Goal: Task Accomplishment & Management: Manage account settings

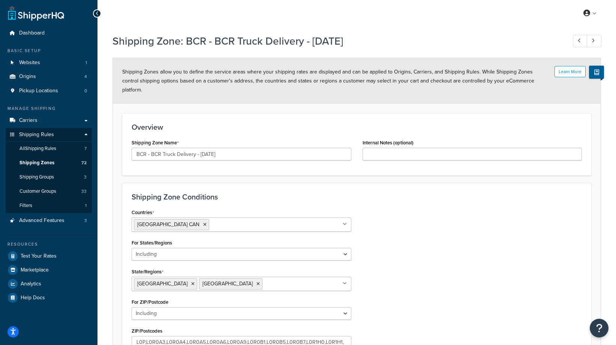
select select "including"
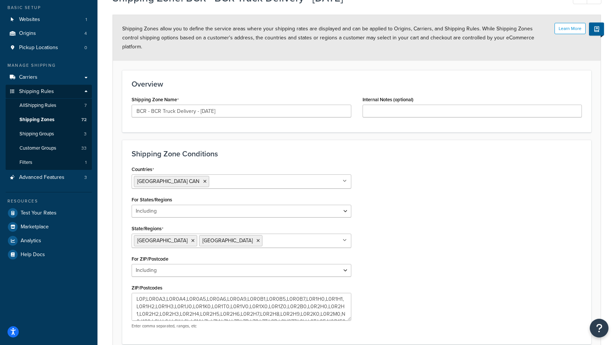
scroll to position [102, 0]
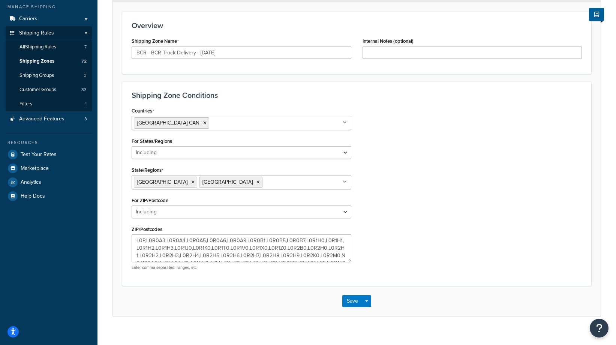
click at [419, 194] on div "Countries [GEOGRAPHIC_DATA] CAN All Countries ALL [GEOGRAPHIC_DATA] [GEOGRAPHIC…" at bounding box center [357, 190] width 462 height 171
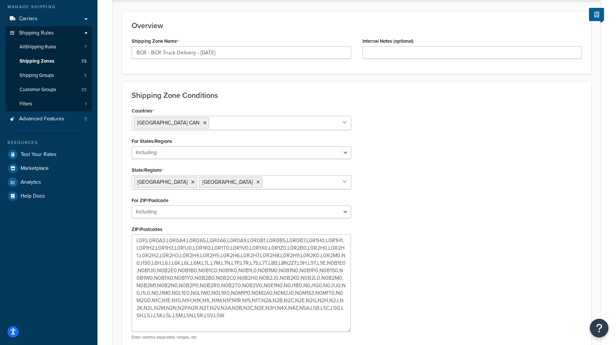
drag, startPoint x: 349, startPoint y: 250, endPoint x: 349, endPoint y: 320, distance: 69.7
click at [349, 320] on textarea "L0P,L0R0A3,L0R0A4,L0R0A5,L0R0A6,L0R0A9,L0R0B1,L0R0B5,L0R0B7,L0R1H0,L0R1H1,L0R1H…" at bounding box center [241, 282] width 219 height 97
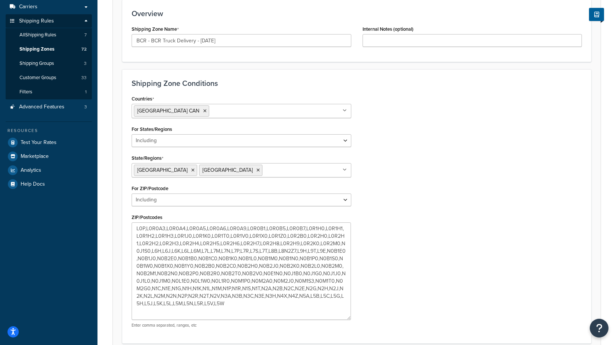
scroll to position [117, 0]
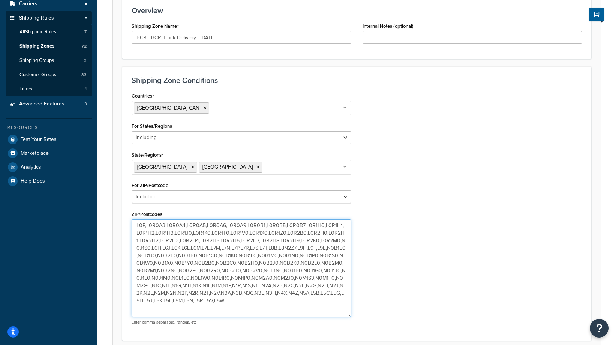
click at [281, 285] on textarea "L0P,L0R0A3,L0R0A4,L0R0A5,L0R0A6,L0R0A9,L0R0B1,L0R0B5,L0R0B7,L0R1H0,L0R1H1,L0R1H…" at bounding box center [241, 267] width 219 height 97
click at [328, 270] on textarea "L0P,L0R0A3,L0R0A4,L0R0A5,L0R0A6,L0R0A9,L0R0B1,L0R0B5,L0R0B7,L0R1H0,L0R1H1,L0R1H…" at bounding box center [241, 267] width 219 height 97
paste textarea "N9A 6J5"
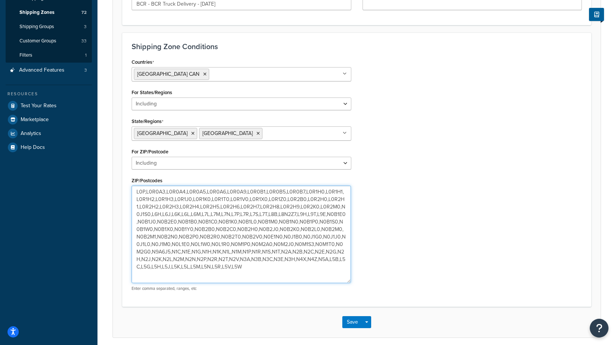
scroll to position [165, 0]
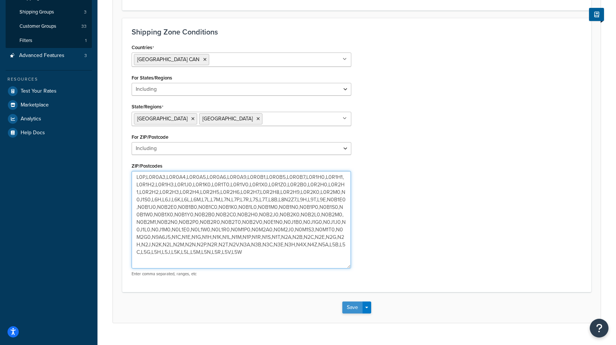
type textarea "L0P,L0R0A3,L0R0A4,L0R0A5,L0R0A6,L0R0A9,L0R0B1,L0R0B5,L0R0B7,L0R1H0,L0R1H1,L0R1H…"
click at [349, 301] on button "Save" at bounding box center [352, 307] width 20 height 12
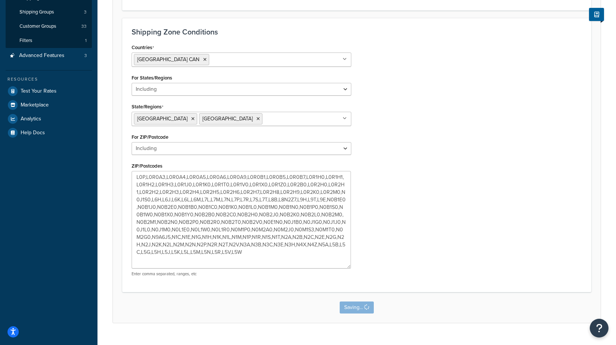
scroll to position [0, 0]
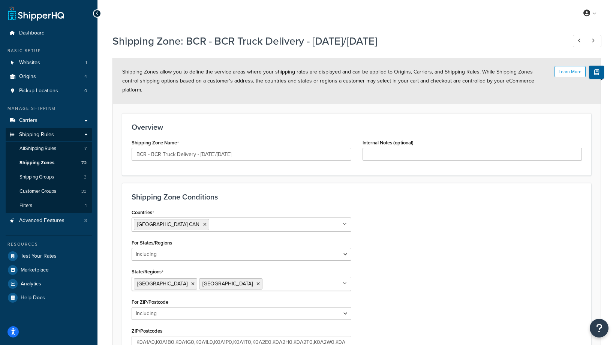
select select "including"
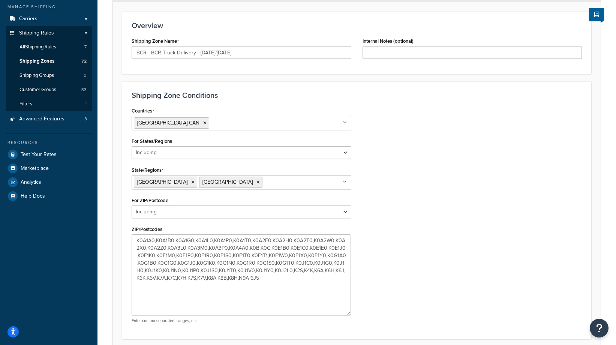
drag, startPoint x: 349, startPoint y: 251, endPoint x: 349, endPoint y: 334, distance: 82.5
click at [349, 315] on textarea "K0A1A0,K0A1B0,K0A1G0,K0A1L0,K0A1P0,K0A1T0,K0A2E0,K0A2H0,K0A2T0,K0A2W0,K0A2X0,K0…" at bounding box center [241, 274] width 219 height 81
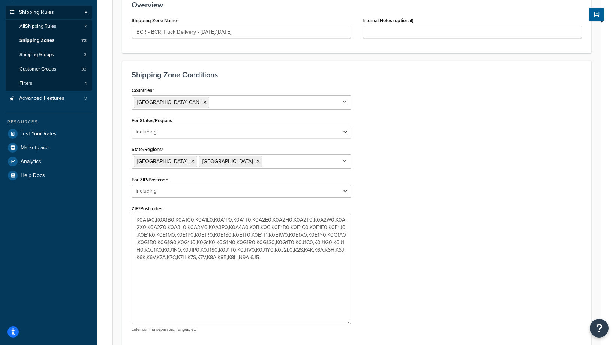
scroll to position [180, 0]
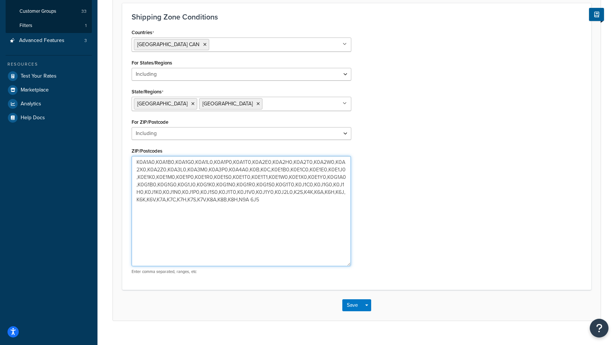
click at [279, 191] on textarea "K0A1A0,K0A1B0,K0A1G0,K0A1L0,K0A1P0,K0A1T0,K0A2E0,K0A2H0,K0A2T0,K0A2W0,K0A2X0,K0…" at bounding box center [241, 211] width 219 height 110
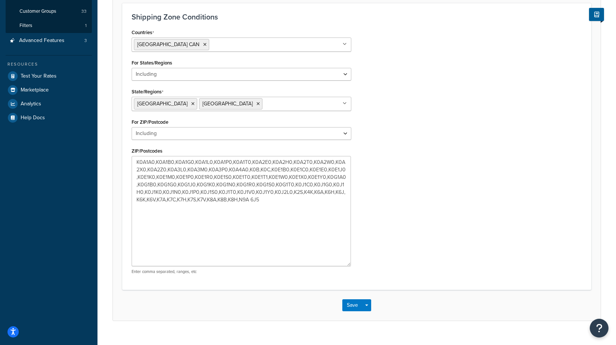
click at [462, 188] on div "Countries [GEOGRAPHIC_DATA] CAN All Countries ALL [GEOGRAPHIC_DATA] [GEOGRAPHIC…" at bounding box center [357, 153] width 462 height 253
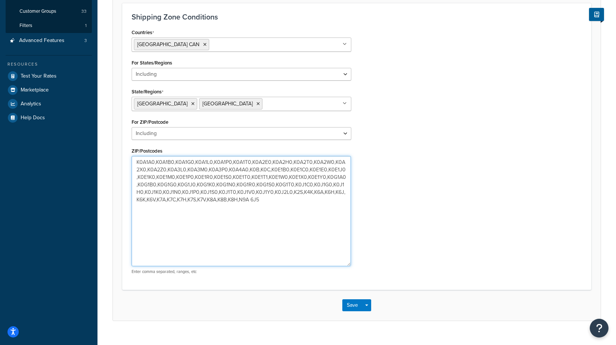
click at [323, 196] on textarea "K0A1A0,K0A1B0,K0A1G0,K0A1L0,K0A1P0,K0A1T0,K0A2E0,K0A2H0,K0A2T0,K0A2W0,K0A2X0,K0…" at bounding box center [241, 211] width 219 height 110
click at [243, 192] on textarea "K0A1A0,K0A1B0,K0A1G0,K0A1L0,K0A1P0,K0A1T0,K0A2E0,K0A2H0,K0A2T0,K0A2W0,K0A2X0,K0…" at bounding box center [241, 211] width 219 height 110
type textarea "K0A1A0,K0A1B0,K0A1G0,K0A1L0,K0A1P0,K0A1T0,K0A2E0,K0A2H0,K0A2T0,K0A2W0,K0A2X0,K0…"
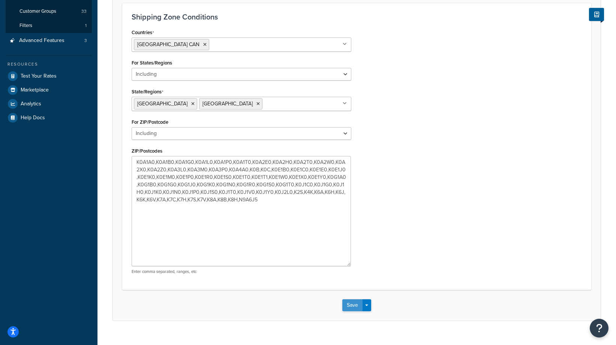
click at [348, 299] on button "Save" at bounding box center [352, 305] width 20 height 12
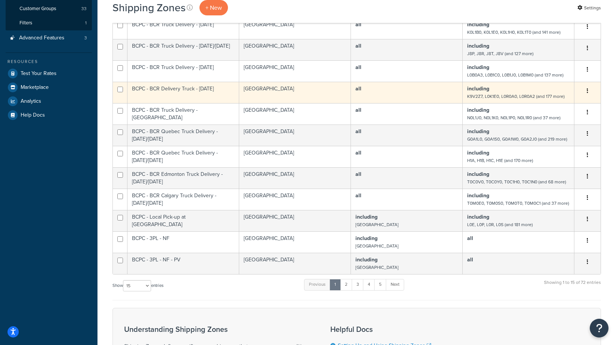
scroll to position [181, 0]
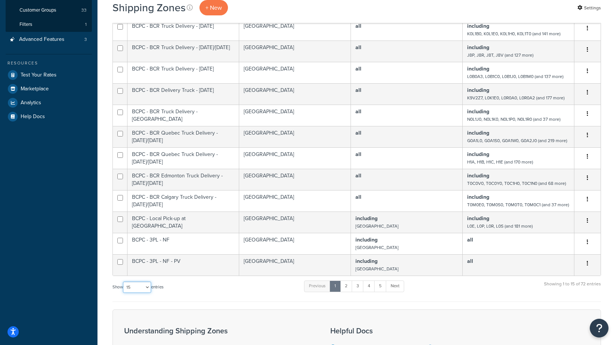
click at [138, 290] on select "10 15 25 50 100" at bounding box center [137, 287] width 28 height 11
select select "100"
click at [124, 293] on select "10 15 25 50 100" at bounding box center [137, 287] width 28 height 11
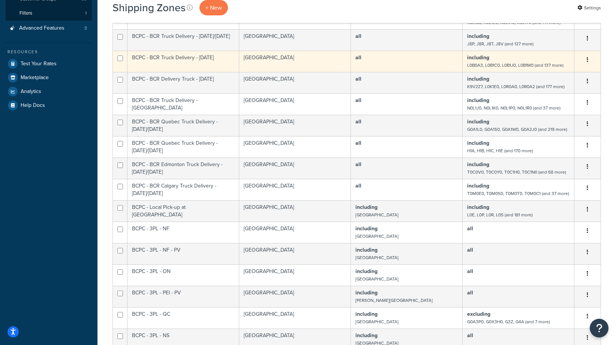
scroll to position [826, 0]
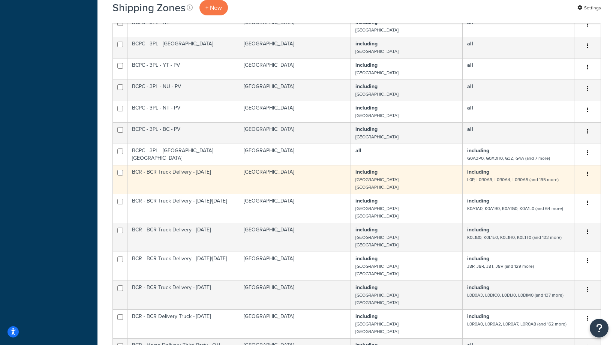
click at [588, 174] on button "button" at bounding box center [587, 174] width 10 height 12
click at [562, 190] on link "Edit" at bounding box center [557, 189] width 59 height 15
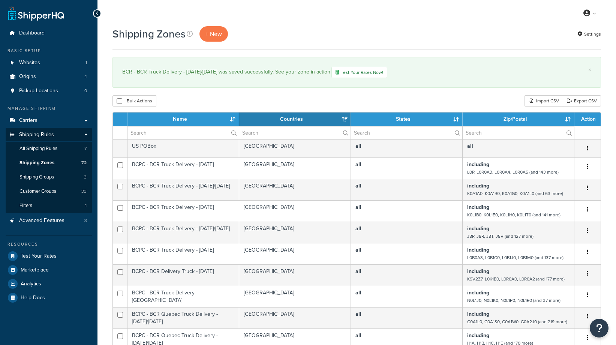
select select "15"
click at [475, 34] on div "Shipping Zones + New Settings" at bounding box center [356, 33] width 489 height 15
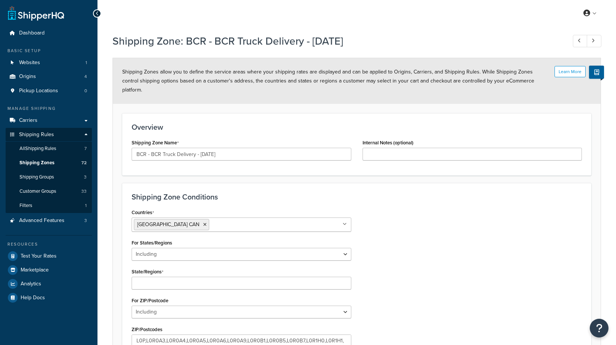
select select "including"
click at [476, 210] on div "Countries Canada CAN All Countries ALL United States USA Afghanistan AFG Albani…" at bounding box center [357, 292] width 462 height 171
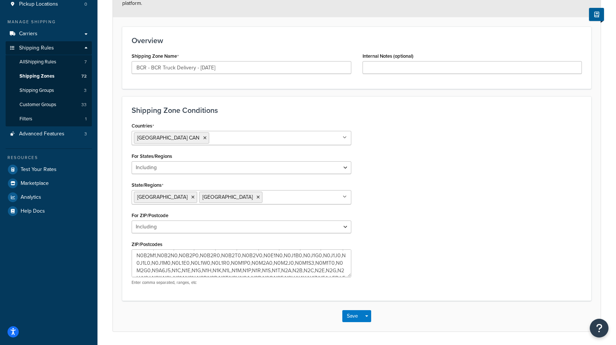
scroll to position [102, 0]
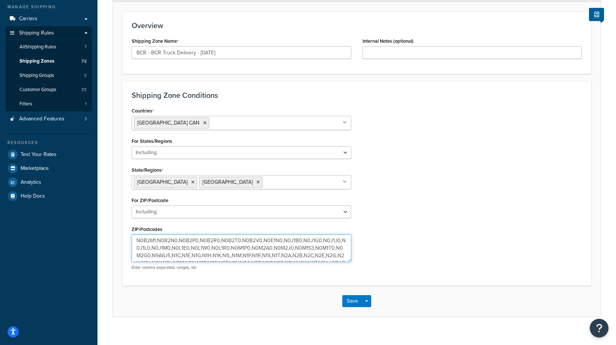
click at [336, 239] on textarea "L0P,L0R0A3,L0R0A4,L0R0A5,L0R0A6,L0R0A9,L0R0B1,L0R0B5,L0R0B7,L0R1H0,L0R1H1,L0R1H…" at bounding box center [242, 248] width 220 height 28
type textarea "L0P,L0R0A3,L0R0A4,L0R0A5,L0R0A6,L0R0A9,L0R0B1,L0R0B5,L0R0B7,L0R1H0,L0R1H1,L0R1H…"
click at [354, 295] on button "Save" at bounding box center [352, 301] width 20 height 12
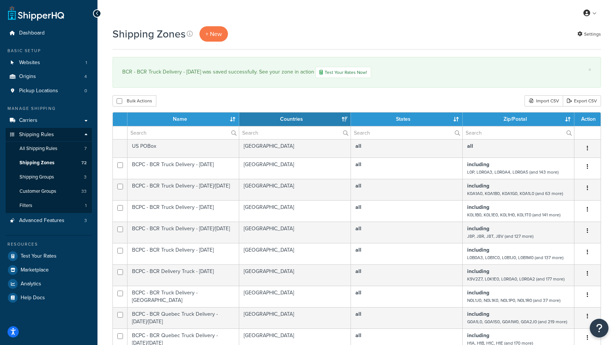
select select "15"
